Goal: Transaction & Acquisition: Download file/media

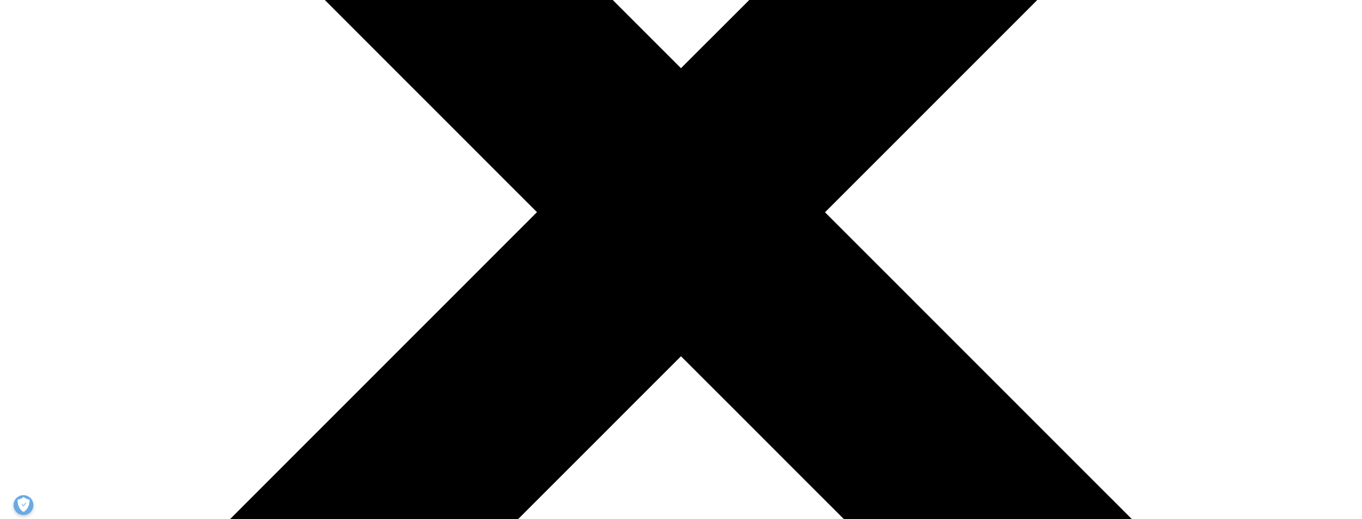
scroll to position [358, 0]
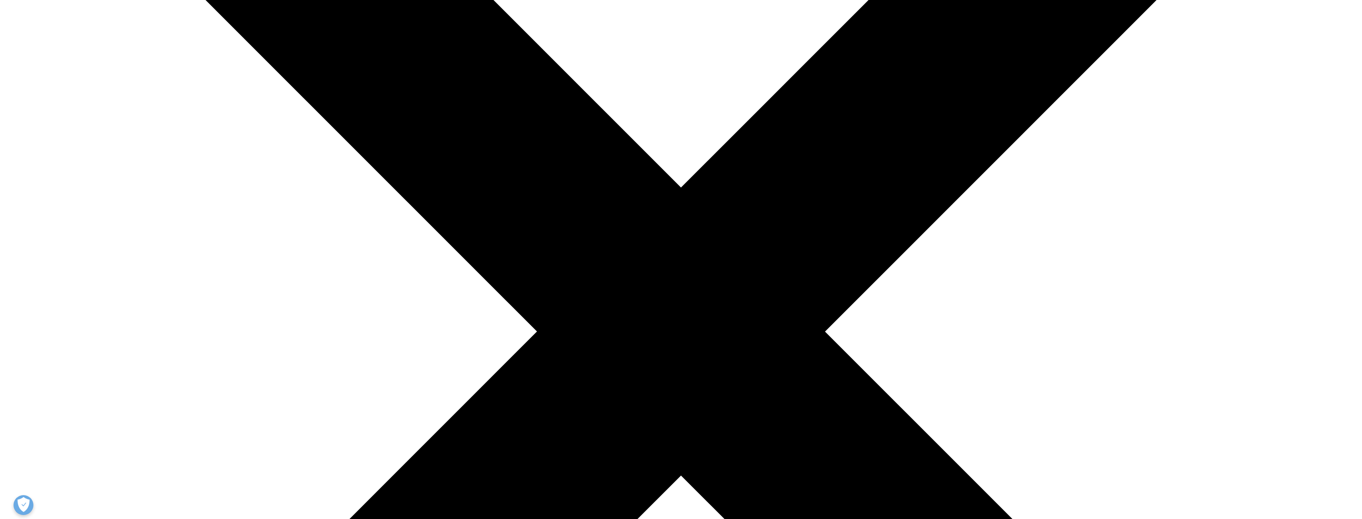
type input "Kelly"
type input "Pokuta"
select select "[GEOGRAPHIC_DATA]"
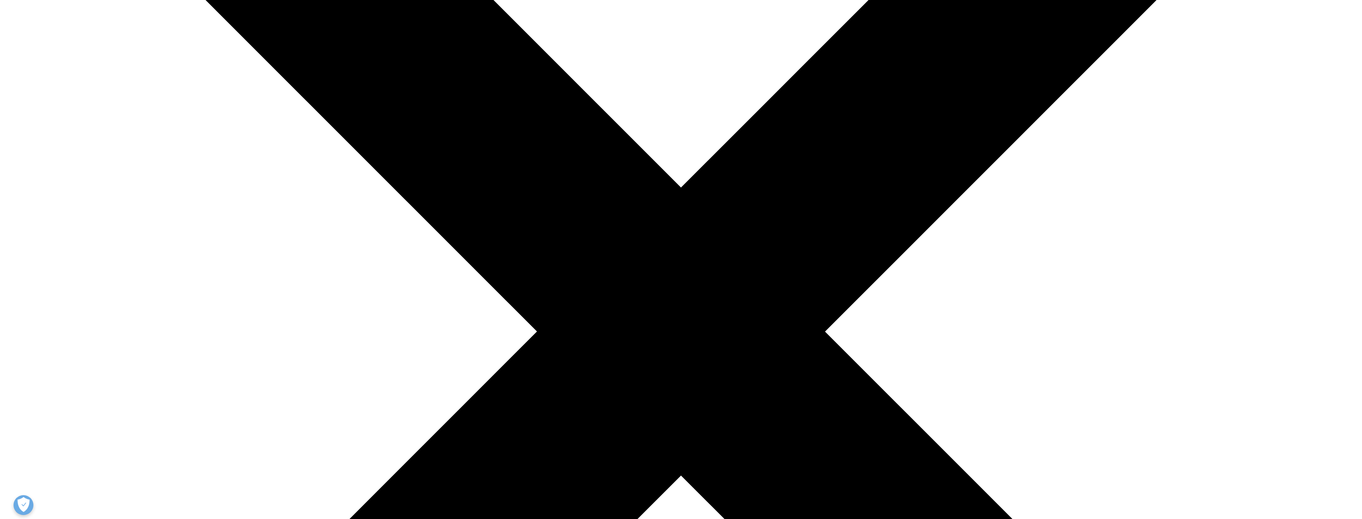
type input "kelly.pokuta@synergiecollective.com"
type input "CSO"
type input "Synergie"
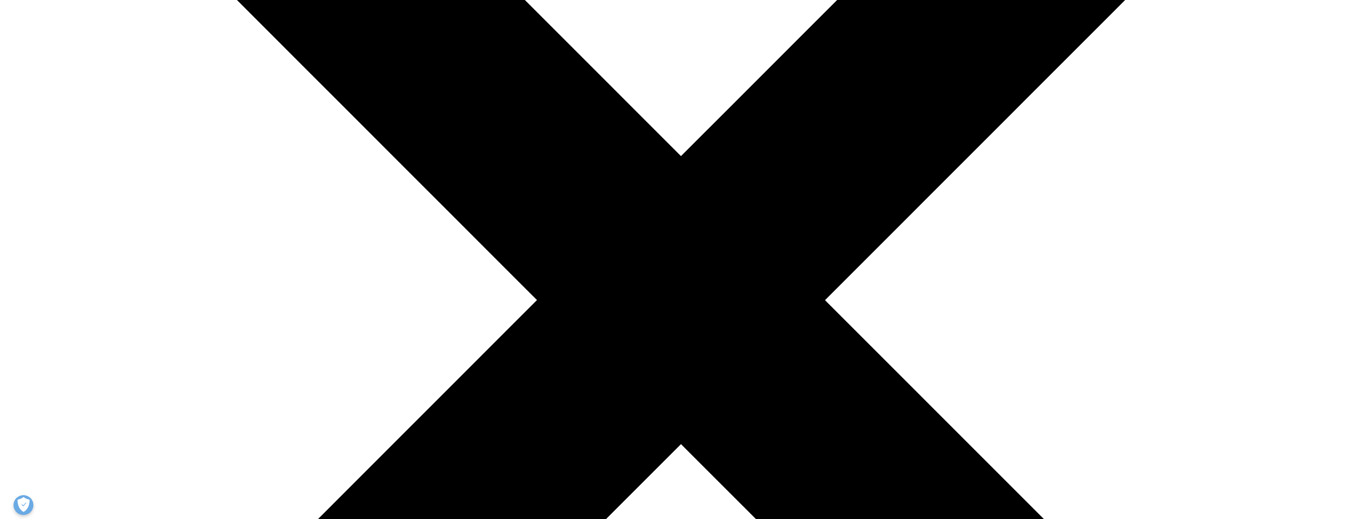
scroll to position [143, 469]
click at [558, 45] on link "Click here to download" at bounding box center [543, 39] width 95 height 10
